Goal: Information Seeking & Learning: Learn about a topic

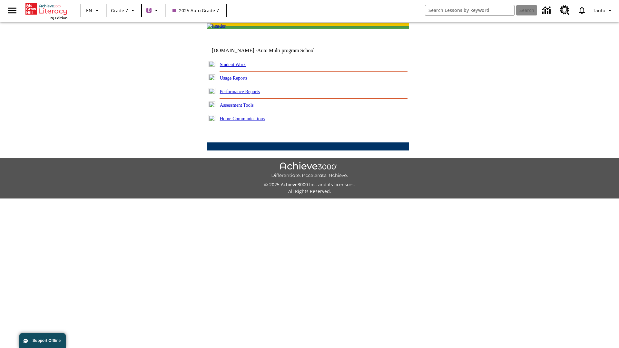
click at [247, 94] on link "Performance Reports" at bounding box center [240, 91] width 40 height 5
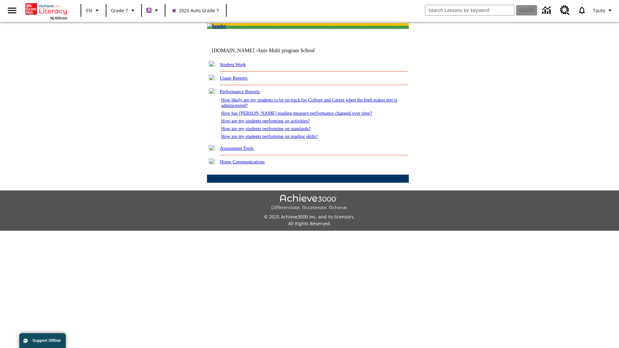
click at [293, 116] on link "How has Lexile reading measure performance changed over time?" at bounding box center [296, 113] width 151 height 5
